Goal: Task Accomplishment & Management: Use online tool/utility

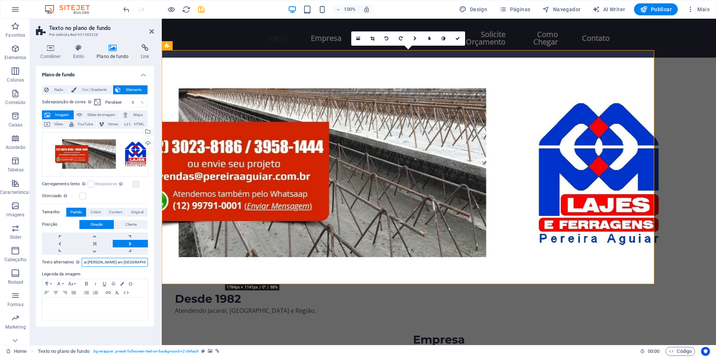
scroll to position [0, 10]
click at [146, 261] on input "Vigotas [PERSON_NAME] em [GEOGRAPHIC_DATA]" at bounding box center [115, 262] width 66 height 9
drag, startPoint x: 147, startPoint y: 262, endPoint x: -1, endPoint y: 268, distance: 148.4
click at [0, 268] on html "[PERSON_NAME] e Ferragens Home Favoritos Elementos Colunas Conteúdo Caixas Acor…" at bounding box center [358, 178] width 716 height 357
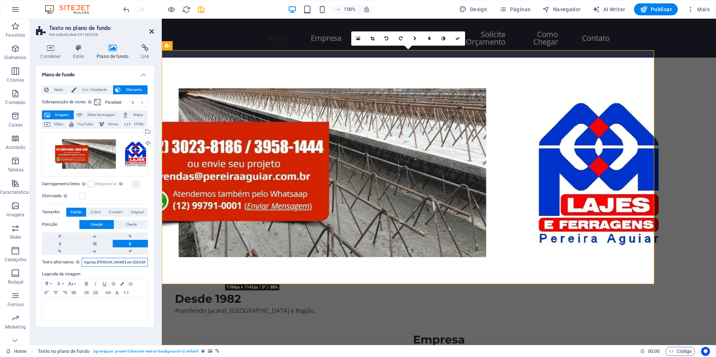
type input "Vigotas [PERSON_NAME] em [GEOGRAPHIC_DATA]"
click at [150, 32] on icon at bounding box center [151, 31] width 4 height 6
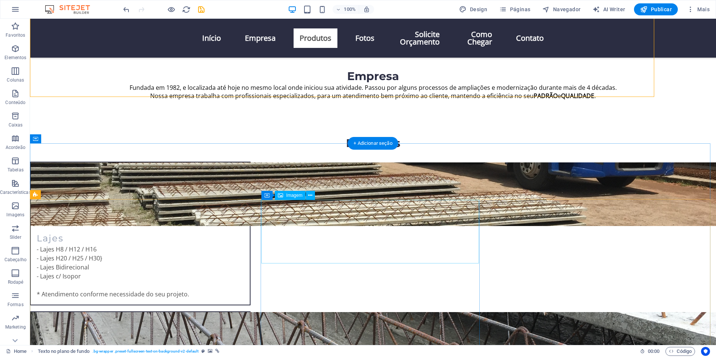
scroll to position [262, 0]
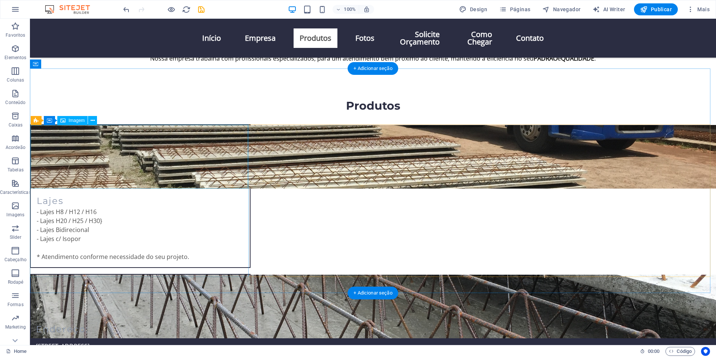
click at [169, 161] on figure at bounding box center [140, 157] width 219 height 64
select select "vw"
select select "px"
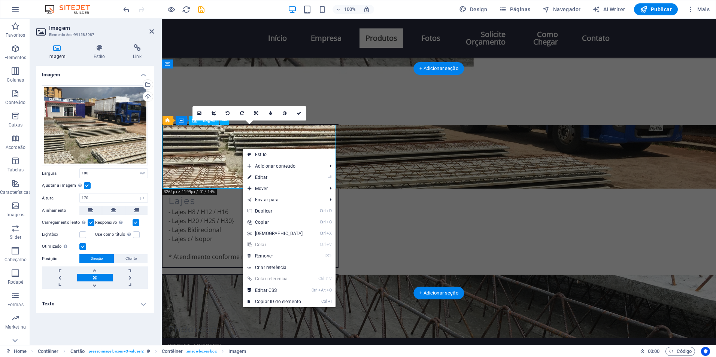
click at [227, 151] on figure at bounding box center [249, 157] width 175 height 64
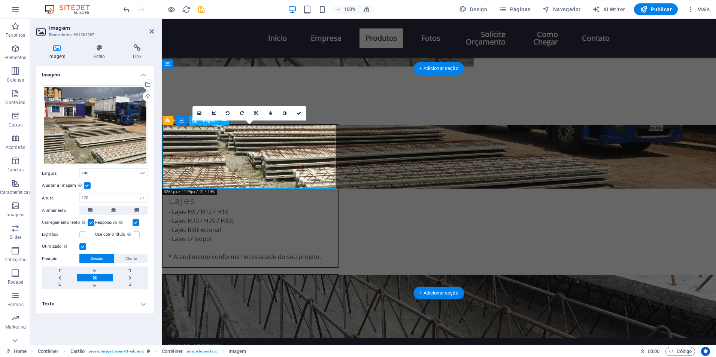
click at [227, 151] on figure at bounding box center [249, 157] width 175 height 64
click at [139, 304] on h4 "Texto" at bounding box center [95, 304] width 118 height 18
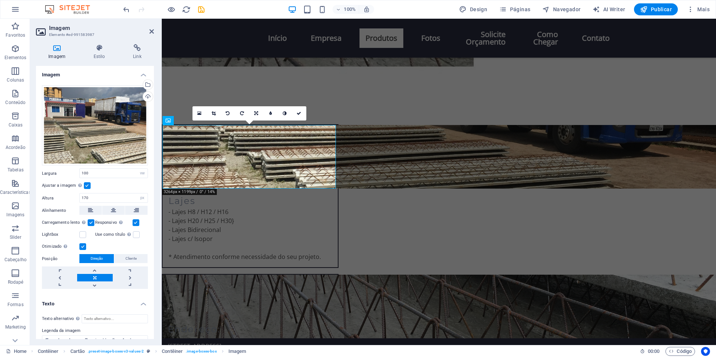
scroll to position [43, 0]
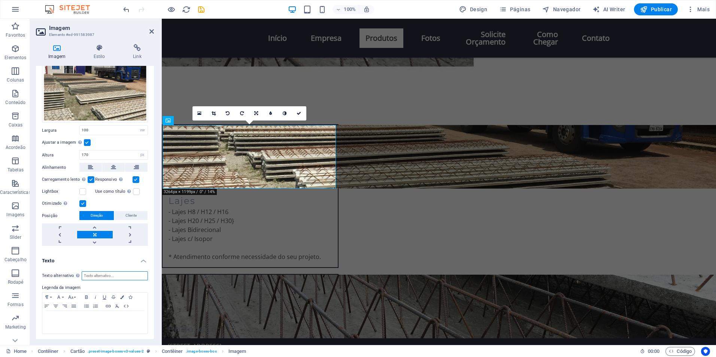
click at [94, 275] on input "Texto alternativo O texto alternativo é usado por dispositivos que não podem ex…" at bounding box center [115, 275] width 66 height 9
paste input "Vigotas [PERSON_NAME] em [GEOGRAPHIC_DATA]"
drag, startPoint x: 106, startPoint y: 275, endPoint x: 33, endPoint y: 280, distance: 73.2
click at [33, 280] on div "Imagem Estilo Link Imagem Arraste os arquivos aqui, clique para escolher os arq…" at bounding box center [95, 191] width 130 height 307
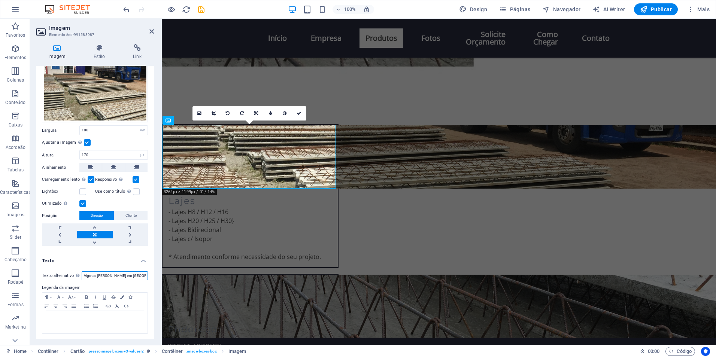
click at [98, 274] on input "Vigotas [PERSON_NAME] em [GEOGRAPHIC_DATA]" at bounding box center [115, 275] width 66 height 9
click at [83, 274] on input "Vigotas [PERSON_NAME] em [GEOGRAPHIC_DATA]" at bounding box center [115, 275] width 66 height 9
type input "[PERSON_NAME] em [GEOGRAPHIC_DATA]"
click at [338, 275] on figure at bounding box center [249, 307] width 175 height 64
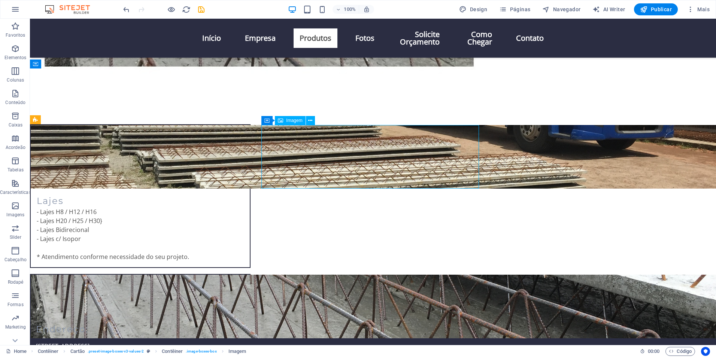
click at [250, 275] on figure at bounding box center [140, 307] width 219 height 64
select select "vw"
select select "px"
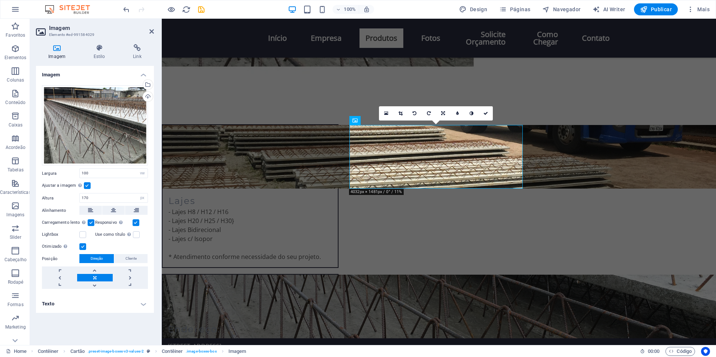
click at [140, 305] on h4 "Texto" at bounding box center [95, 304] width 118 height 18
click at [95, 316] on input "Texto alternativo O texto alternativo é usado por dispositivos que não podem ex…" at bounding box center [115, 318] width 66 height 9
paste input "Vigotas [PERSON_NAME] em [GEOGRAPHIC_DATA]"
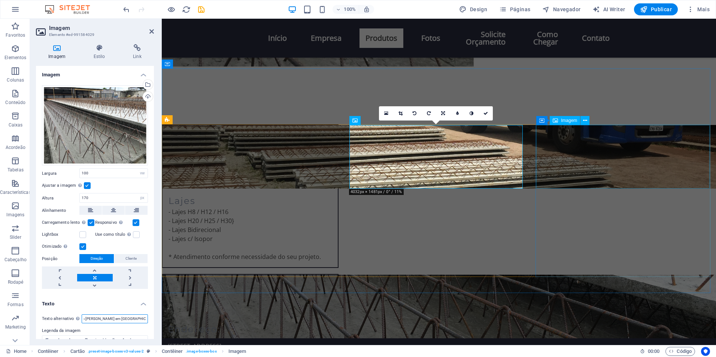
type input "Vigotas [PERSON_NAME] em [GEOGRAPHIC_DATA]"
select select "vw"
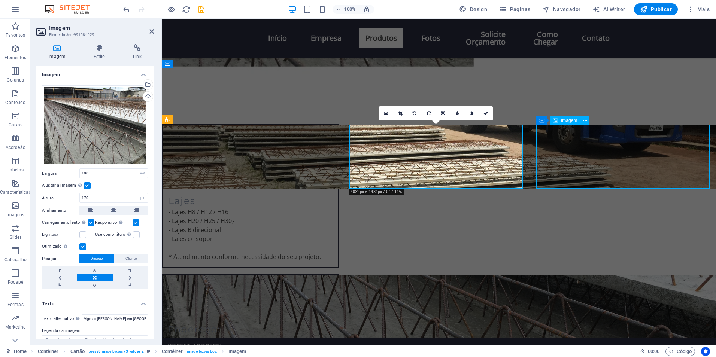
select select "px"
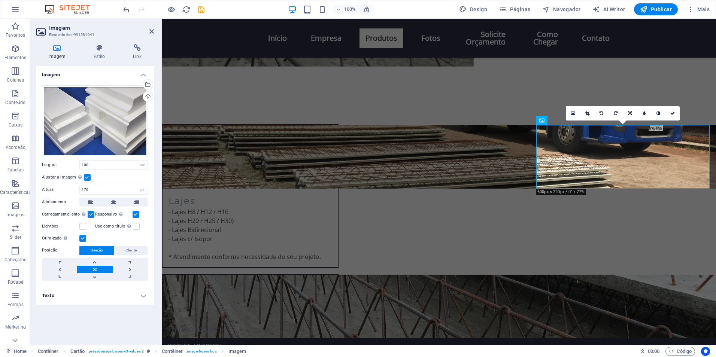
click at [143, 296] on h4 "Texto" at bounding box center [95, 296] width 118 height 18
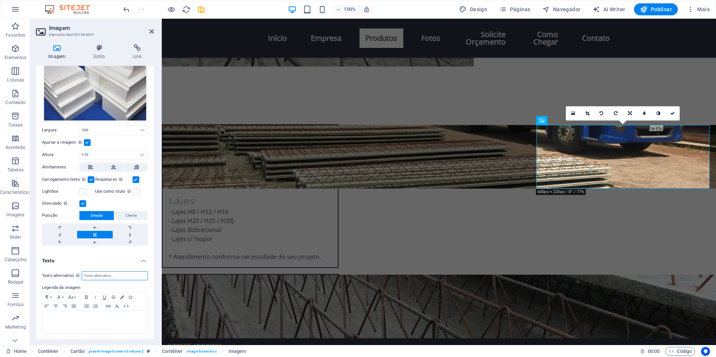
click at [91, 274] on input "Texto alternativo O texto alternativo é usado por dispositivos que não podem ex…" at bounding box center [115, 275] width 66 height 9
paste input "Vigotas [PERSON_NAME] em [GEOGRAPHIC_DATA]"
drag, startPoint x: 94, startPoint y: 273, endPoint x: 59, endPoint y: 272, distance: 35.6
click at [46, 269] on div "Texto alternativo O texto alternativo é usado por dispositivos que não podem ex…" at bounding box center [95, 302] width 118 height 75
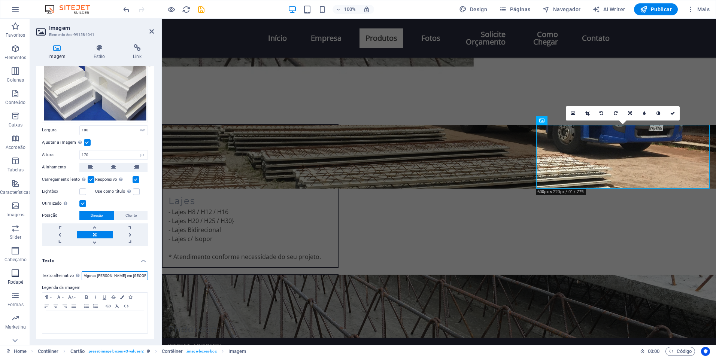
drag, startPoint x: 112, startPoint y: 274, endPoint x: 24, endPoint y: 283, distance: 87.7
click at [24, 283] on section "Favoritos Elementos Colunas Conteúdo Caixas Acordeão Tabelas Características Im…" at bounding box center [358, 182] width 716 height 326
type input "Isopor EPS Pereira Aguiar em [GEOGRAPHIC_DATA]"
click at [676, 111] on link at bounding box center [672, 113] width 14 height 14
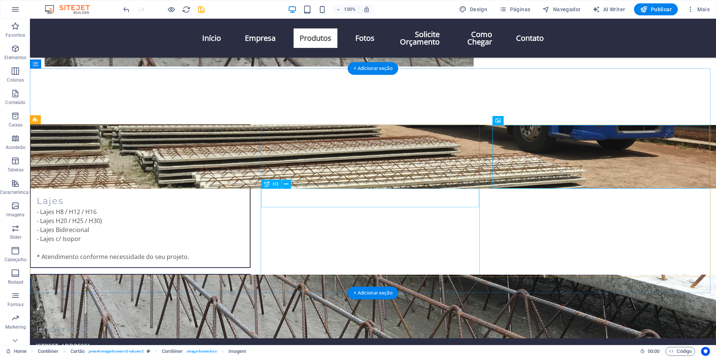
click at [250, 338] on div "Ferragens" at bounding box center [140, 347] width 219 height 19
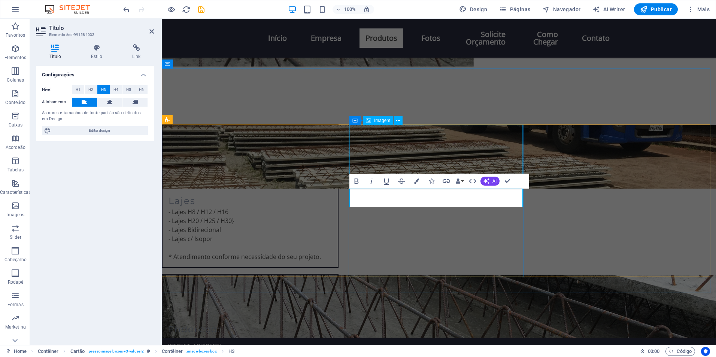
click at [338, 275] on figure at bounding box center [249, 307] width 175 height 64
select select "vw"
select select "px"
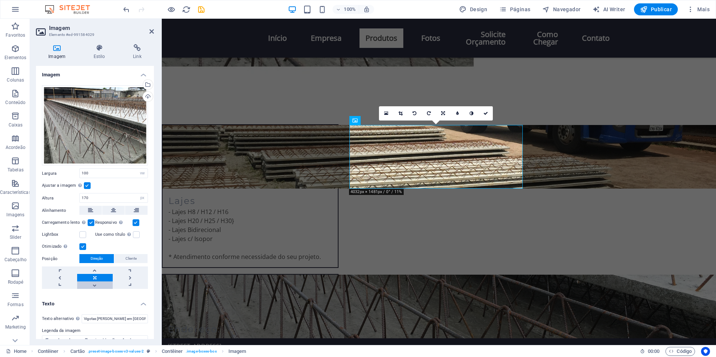
scroll to position [43, 0]
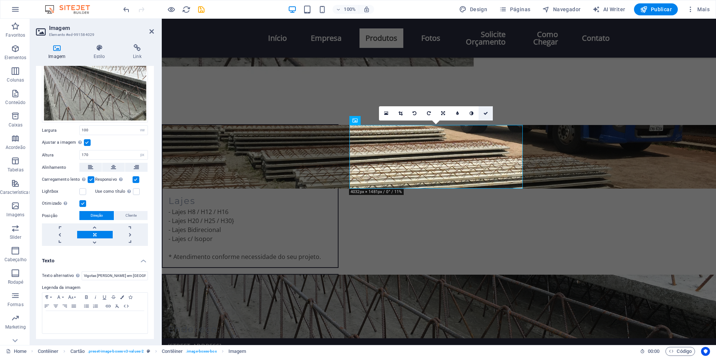
click at [487, 115] on icon at bounding box center [485, 113] width 4 height 4
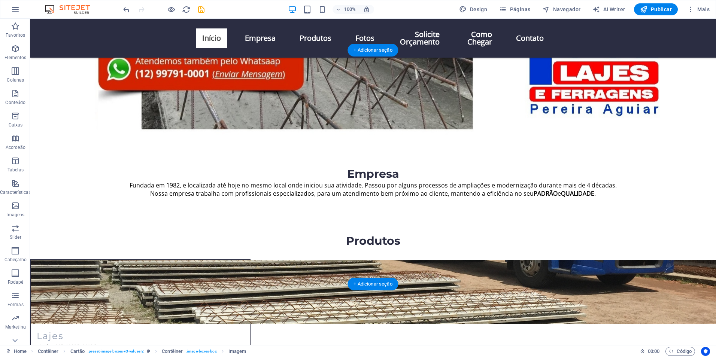
scroll to position [0, 0]
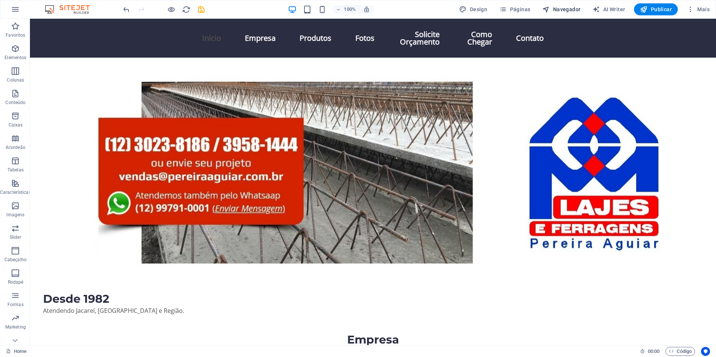
click at [567, 8] on span "Navegador" at bounding box center [561, 9] width 38 height 7
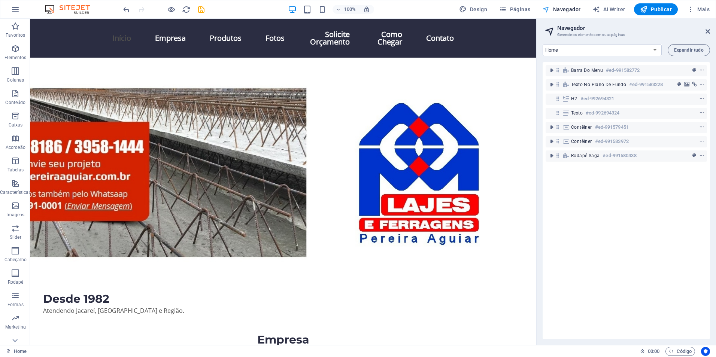
click at [572, 7] on span "Navegador" at bounding box center [561, 9] width 38 height 7
click at [709, 30] on icon at bounding box center [707, 31] width 4 height 6
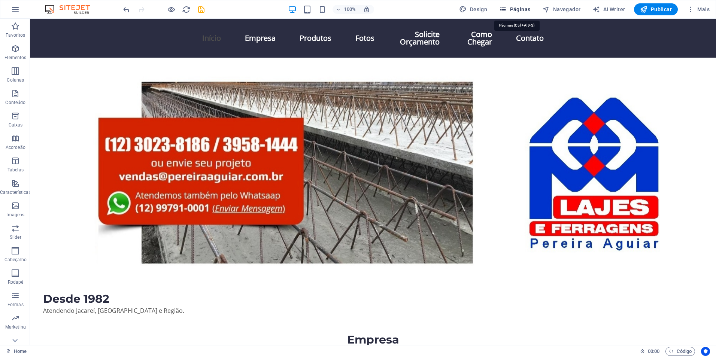
click at [527, 6] on span "Páginas" at bounding box center [514, 9] width 31 height 7
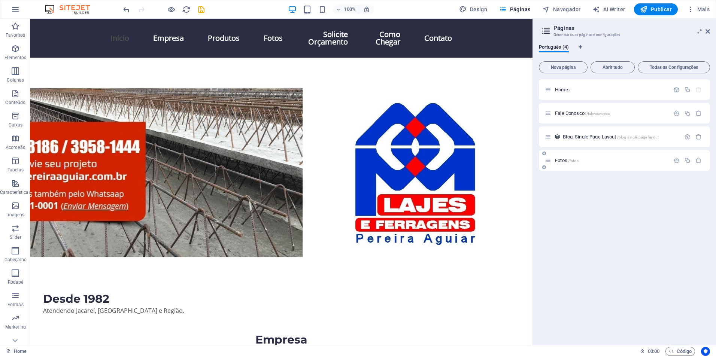
click at [557, 160] on span "Fotos /fotos" at bounding box center [567, 161] width 24 height 6
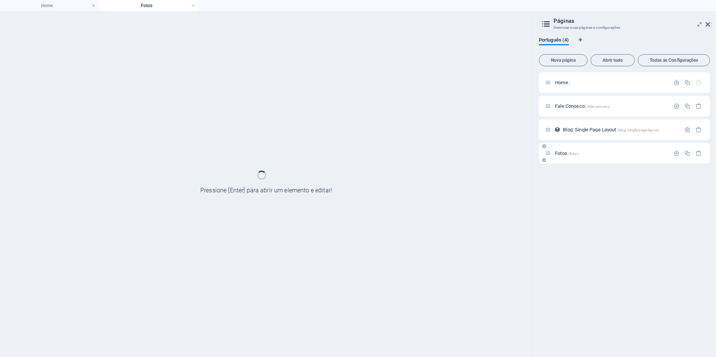
click at [557, 160] on div "Fotos /fotos" at bounding box center [624, 153] width 171 height 21
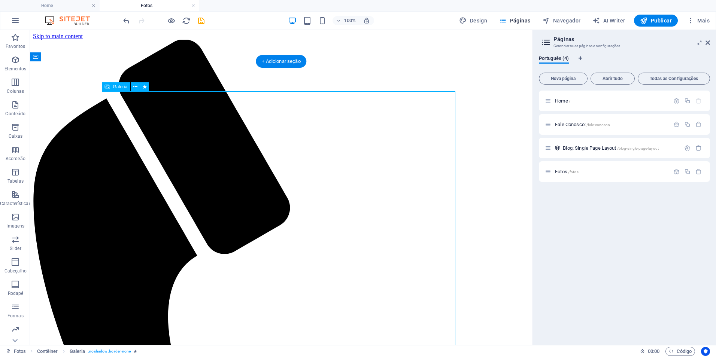
select select "4"
select select "%"
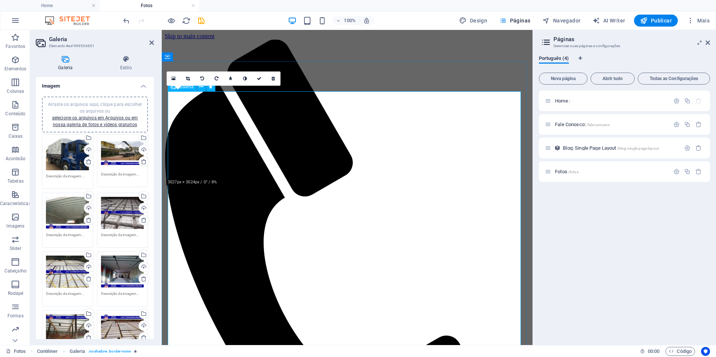
click at [173, 79] on icon at bounding box center [173, 78] width 4 height 5
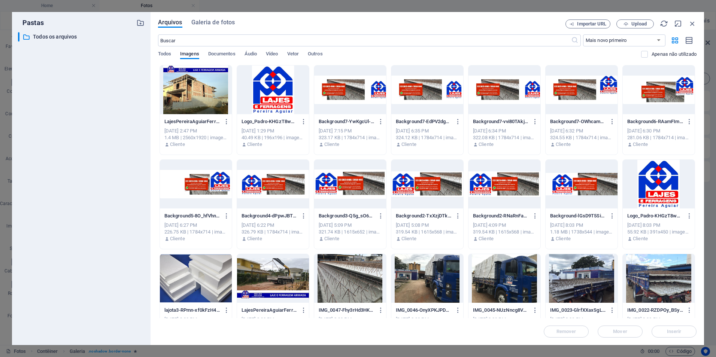
click at [186, 101] on div at bounding box center [196, 90] width 72 height 49
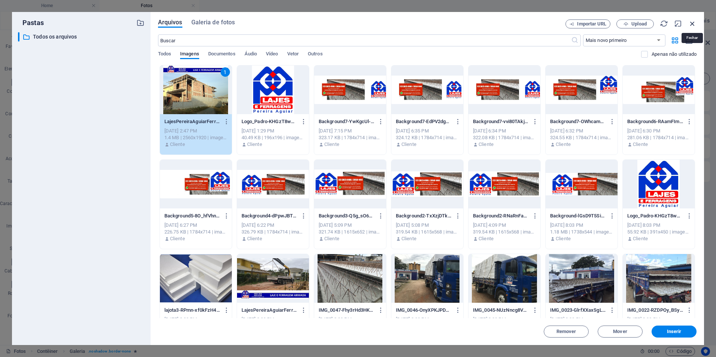
click at [690, 24] on icon "button" at bounding box center [692, 23] width 8 height 8
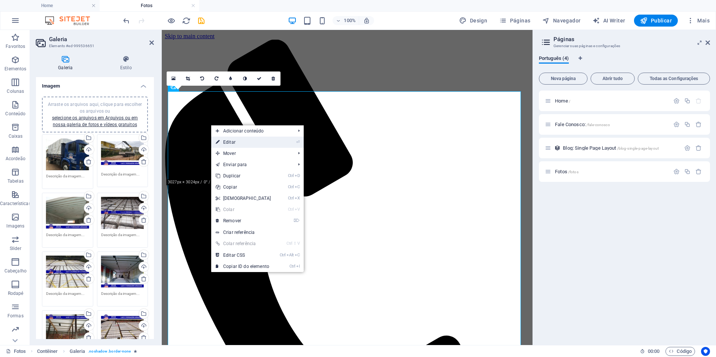
click at [240, 141] on link "⏎ Editar" at bounding box center [243, 142] width 64 height 11
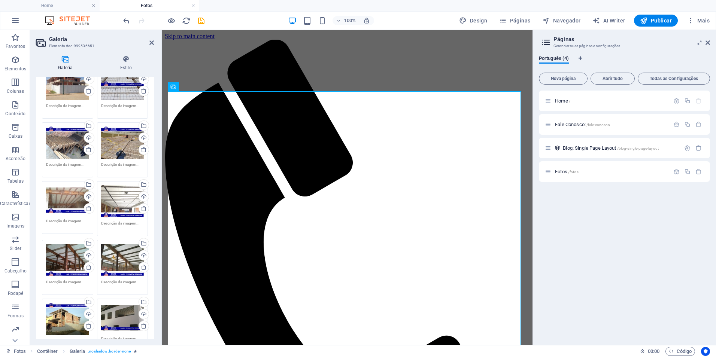
scroll to position [736, 0]
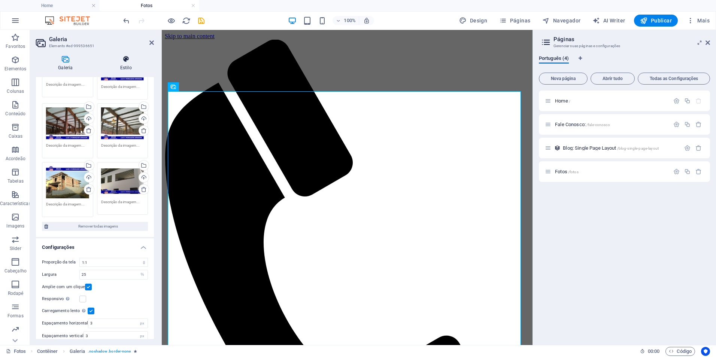
click at [125, 59] on icon at bounding box center [126, 58] width 56 height 7
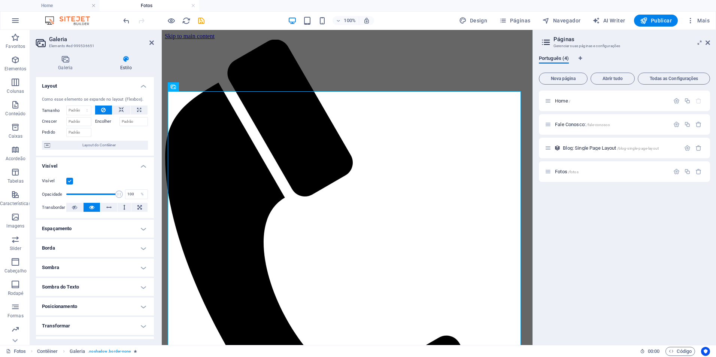
scroll to position [54, 0]
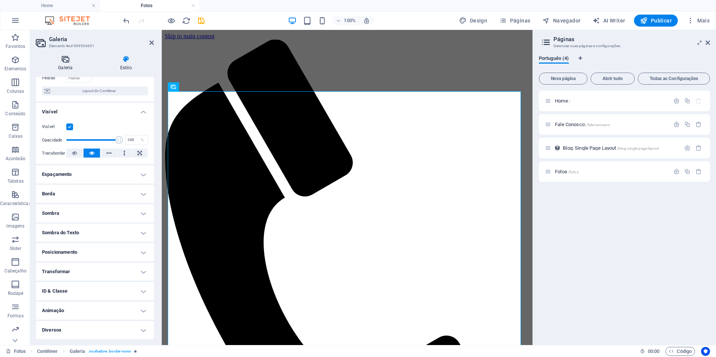
click at [69, 63] on h4 "Galeria" at bounding box center [67, 63] width 62 height 16
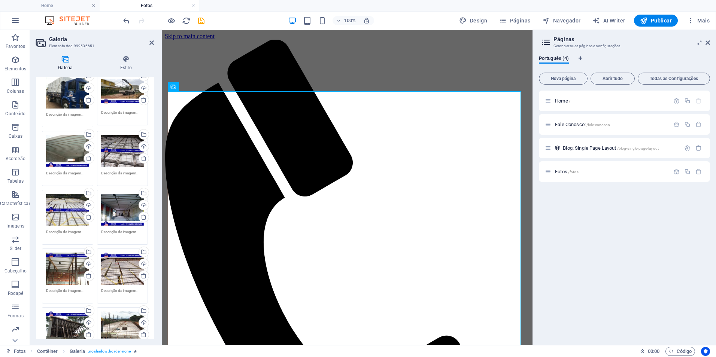
scroll to position [0, 0]
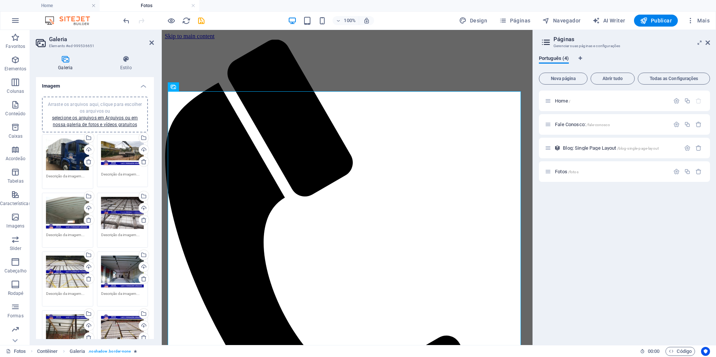
click at [65, 159] on div "Arraste os arquivos aqui, clique para escolher os arquivos ou selecione os arqu…" at bounding box center [67, 155] width 43 height 32
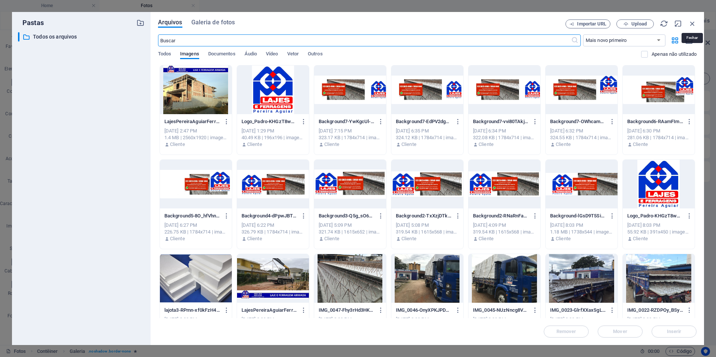
drag, startPoint x: 693, startPoint y: 22, endPoint x: 675, endPoint y: 26, distance: 18.1
click at [692, 22] on icon "button" at bounding box center [692, 23] width 8 height 8
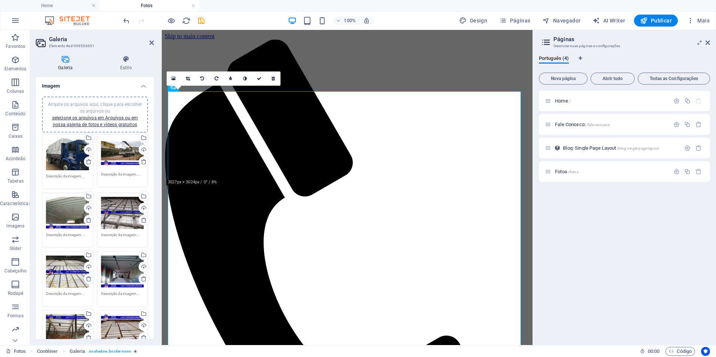
click at [187, 86] on div "0" at bounding box center [224, 78] width 114 height 14
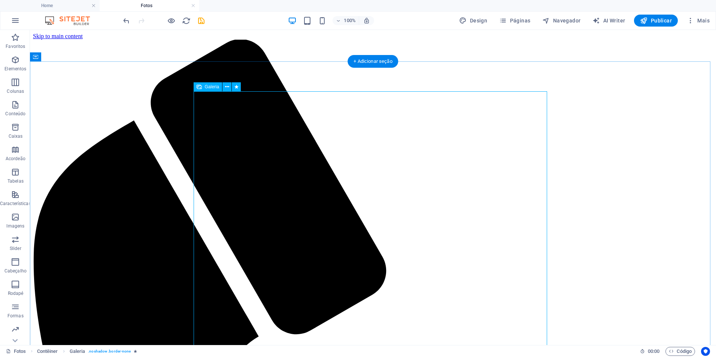
select select "4"
select select "%"
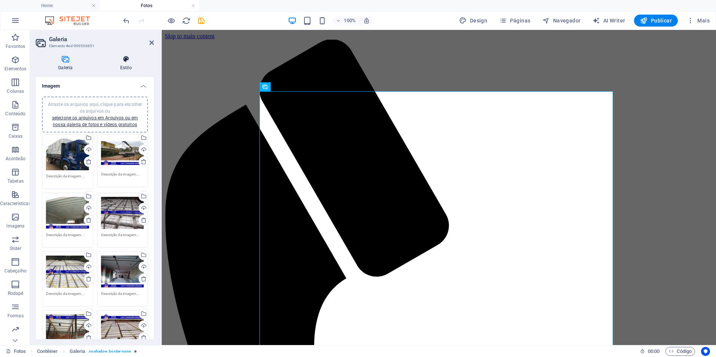
click at [126, 63] on h4 "Estilo" at bounding box center [126, 63] width 56 height 16
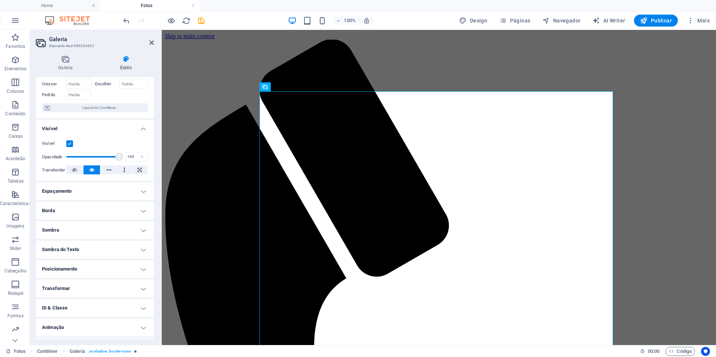
scroll to position [54, 0]
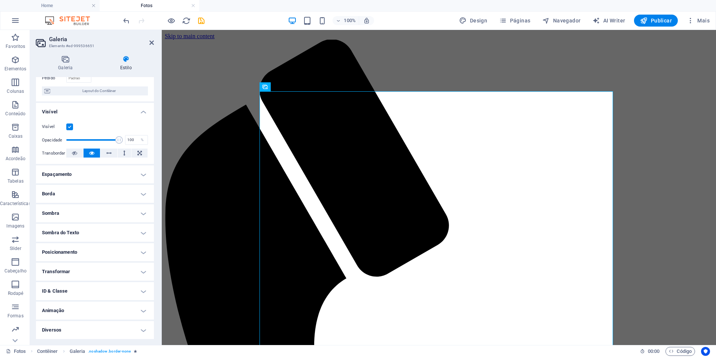
click at [84, 250] on h4 "Posicionamento" at bounding box center [95, 252] width 118 height 18
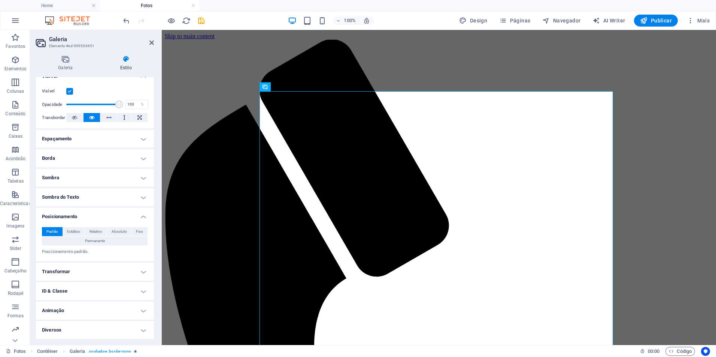
click at [63, 334] on h4 "Diversos" at bounding box center [95, 330] width 118 height 18
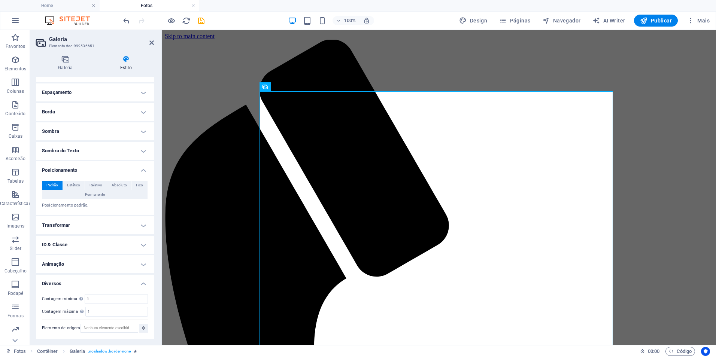
click at [71, 285] on h4 "Diversos" at bounding box center [95, 281] width 118 height 13
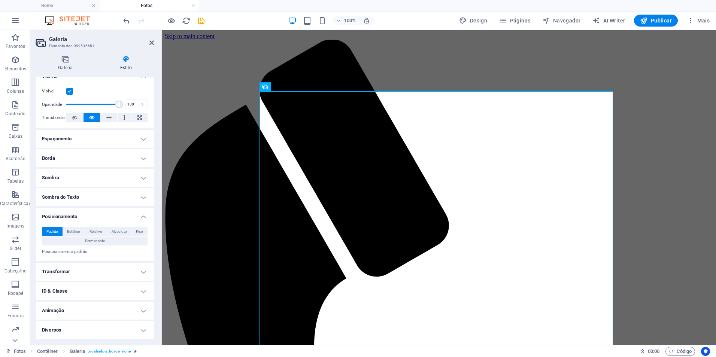
click at [66, 274] on h4 "Transformar" at bounding box center [95, 272] width 118 height 18
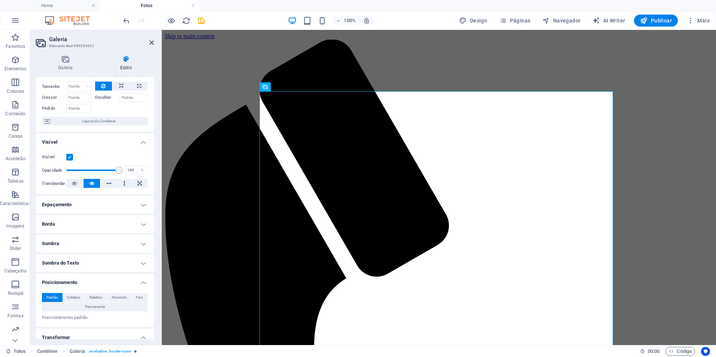
scroll to position [0, 0]
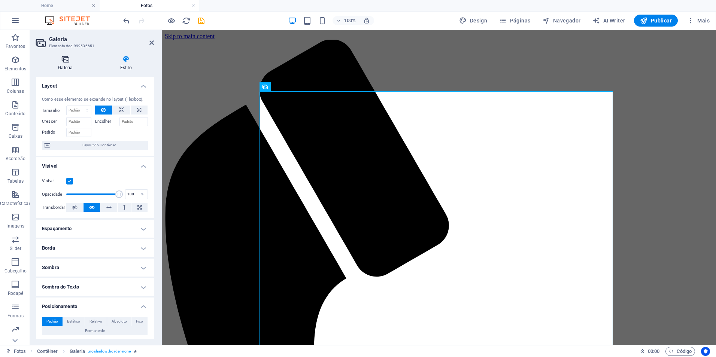
click at [64, 61] on icon at bounding box center [65, 58] width 59 height 7
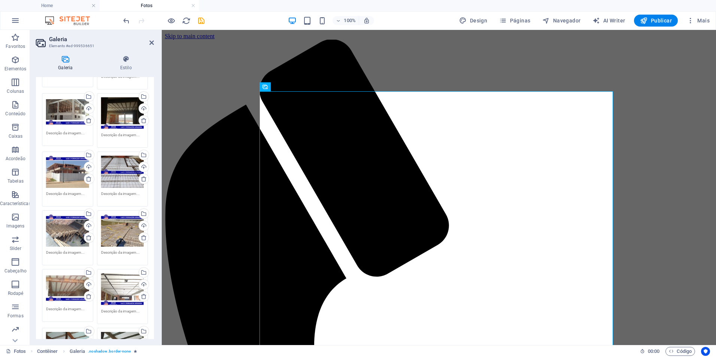
scroll to position [286, 0]
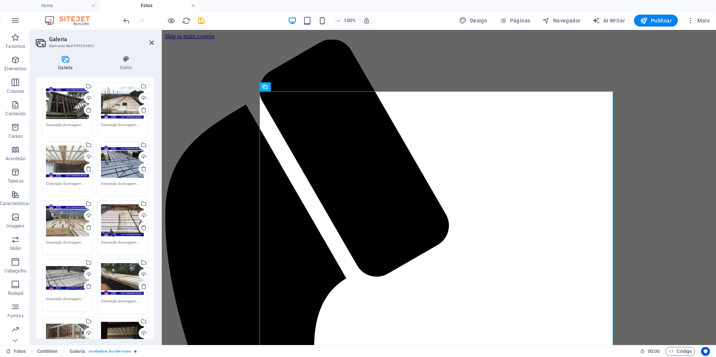
click at [192, 6] on link at bounding box center [193, 5] width 4 height 7
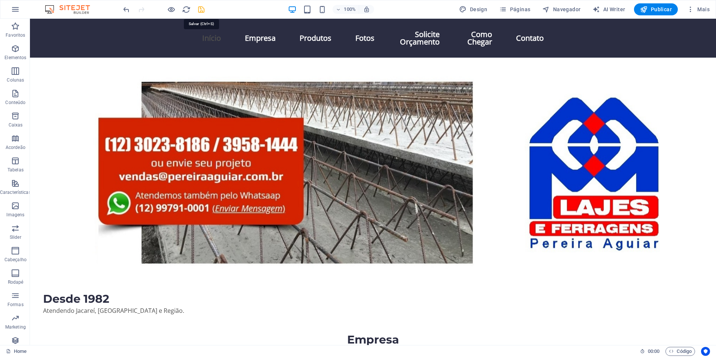
click at [200, 11] on icon "save" at bounding box center [201, 9] width 9 height 9
click at [659, 9] on span "Publicar" at bounding box center [656, 9] width 32 height 7
